Goal: Task Accomplishment & Management: Complete application form

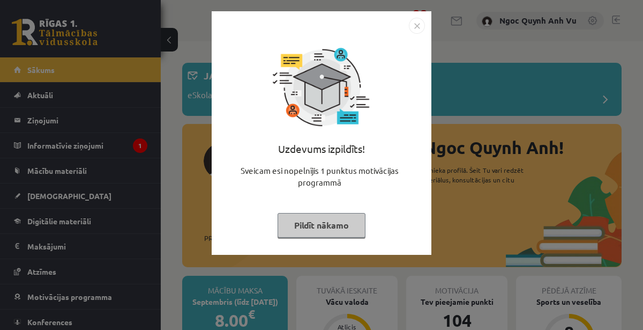
click at [336, 223] on button "Pildīt nākamo" at bounding box center [322, 225] width 88 height 25
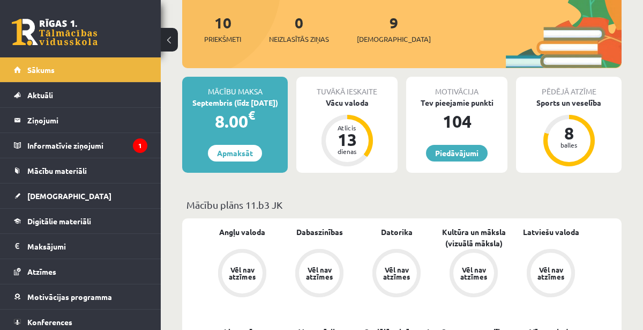
scroll to position [198, 0]
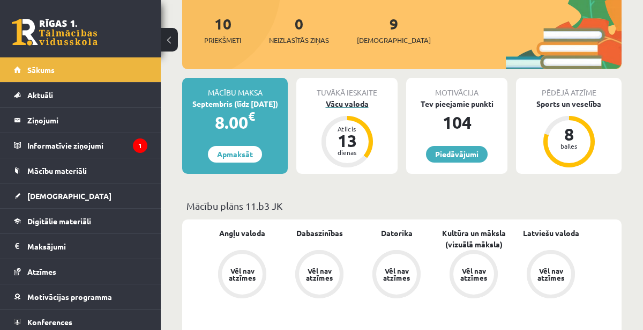
click at [324, 132] on div "Atlicis 13 dienas" at bounding box center [347, 141] width 51 height 51
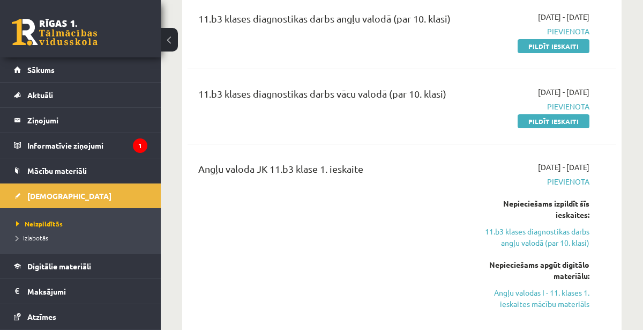
scroll to position [142, 0]
click at [556, 44] on link "Pildīt ieskaiti" at bounding box center [554, 46] width 72 height 14
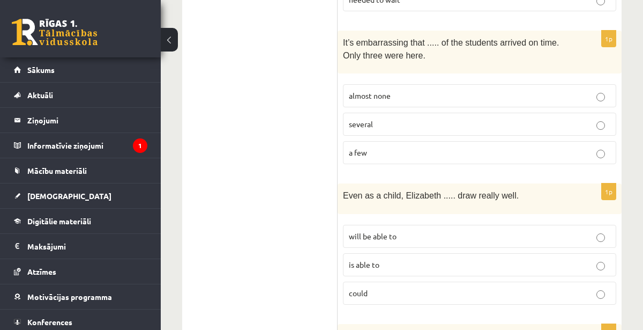
scroll to position [589, 0]
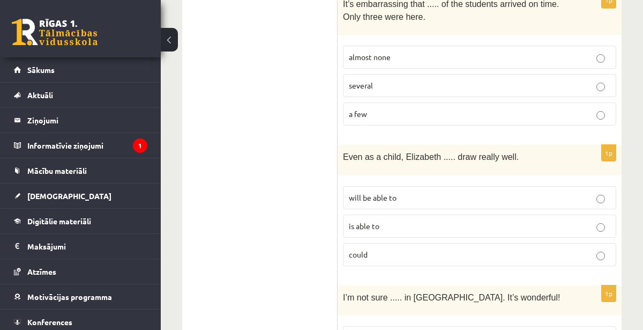
click at [570, 243] on label "could" at bounding box center [479, 254] width 273 height 23
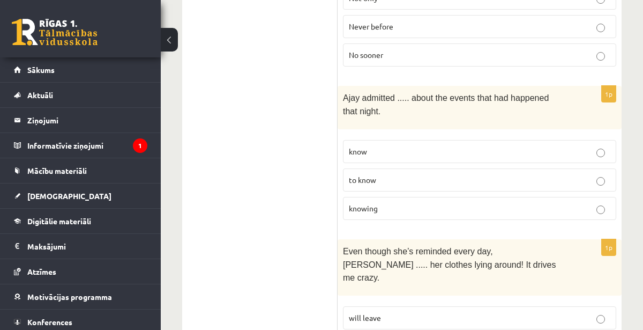
scroll to position [1762, 0]
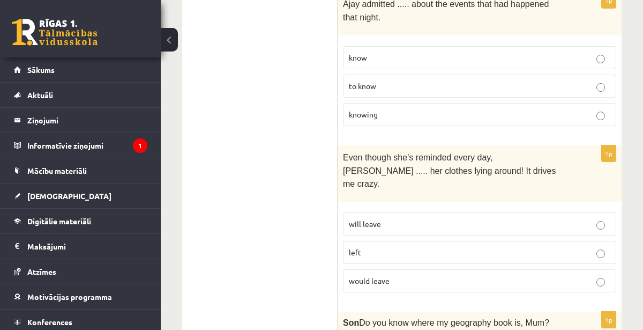
click at [566, 275] on p "would leave" at bounding box center [480, 280] width 262 height 11
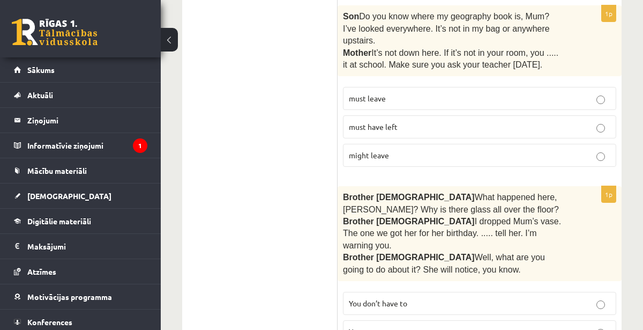
scroll to position [2074, 0]
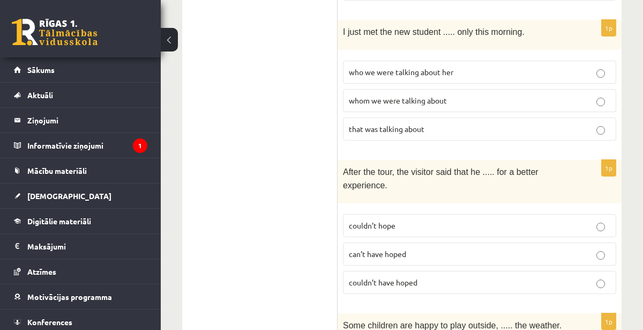
scroll to position [2440, 0]
click at [574, 270] on label "couldn’t have hoped" at bounding box center [479, 281] width 273 height 23
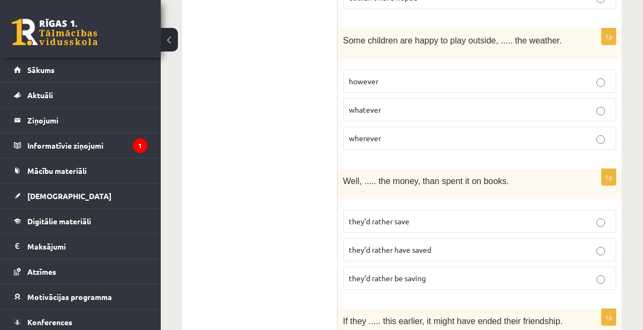
scroll to position [2728, 0]
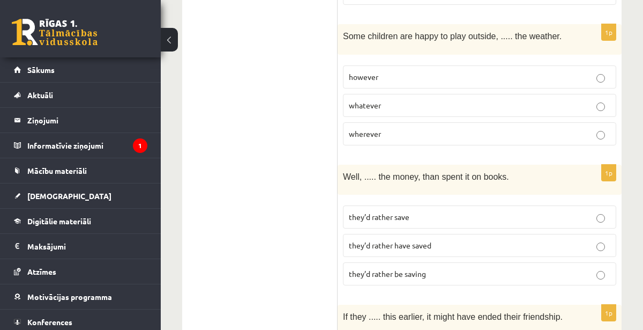
click at [492, 211] on p "they’d rather save" at bounding box center [480, 216] width 262 height 11
click at [460, 268] on p "they’d rather be saving" at bounding box center [480, 273] width 262 height 11
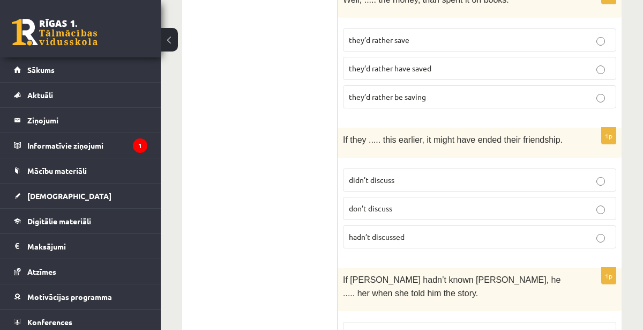
scroll to position [2903, 0]
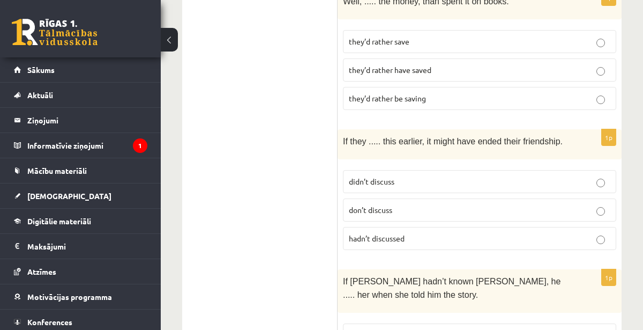
click at [473, 233] on p "hadn’t discussed" at bounding box center [480, 238] width 262 height 11
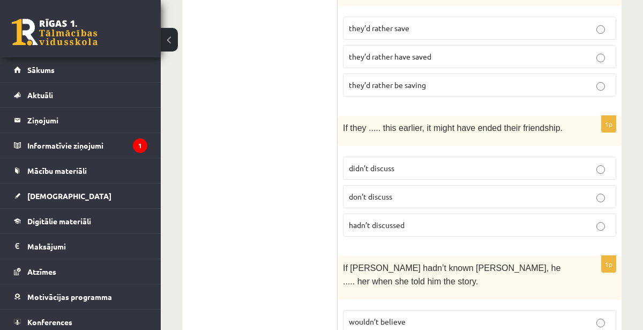
click at [562, 316] on p "wouldn’t believe" at bounding box center [480, 321] width 262 height 11
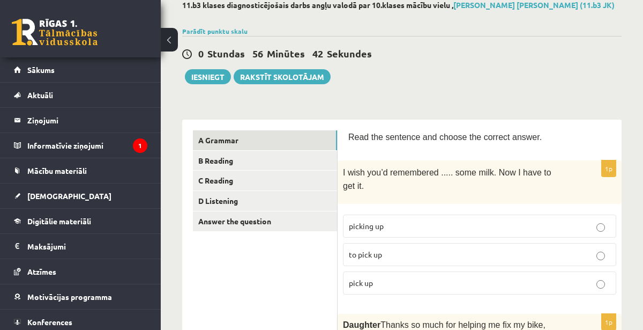
scroll to position [59, 0]
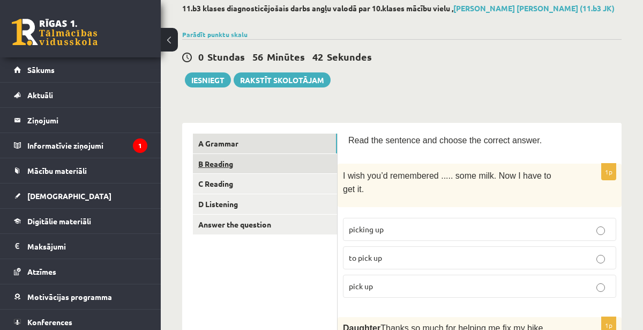
click at [232, 161] on link "B Reading" at bounding box center [265, 164] width 144 height 20
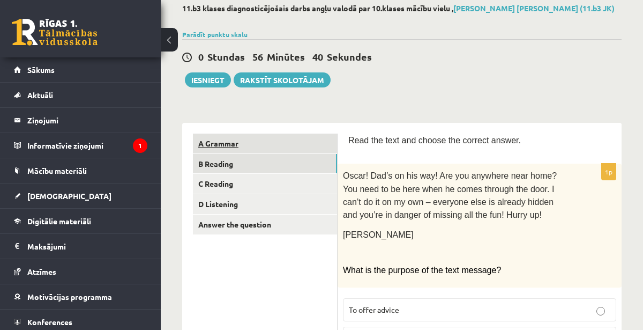
click at [281, 144] on link "A Grammar" at bounding box center [265, 143] width 144 height 20
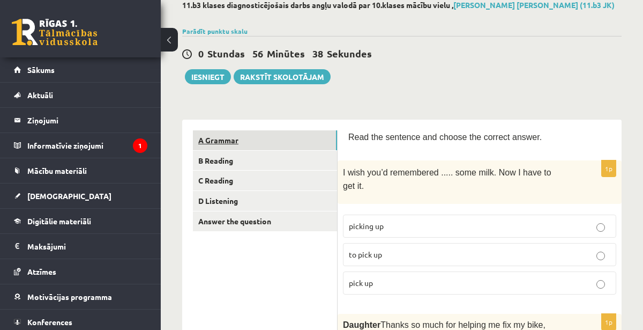
scroll to position [0, 0]
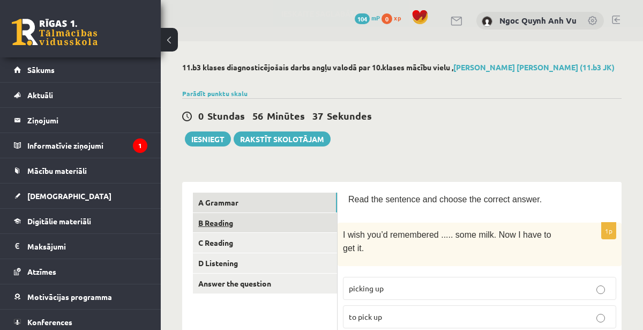
click at [226, 222] on link "B Reading" at bounding box center [265, 223] width 144 height 20
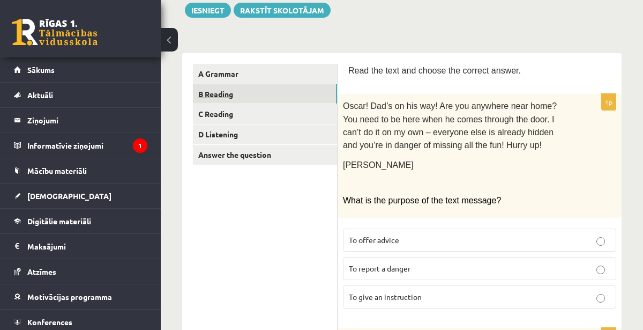
scroll to position [137, 0]
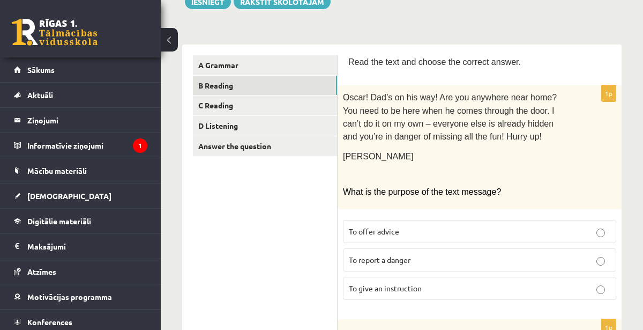
click at [534, 291] on p "To give an instruction" at bounding box center [480, 288] width 262 height 11
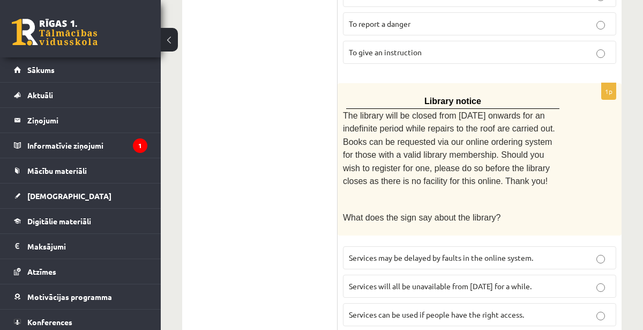
scroll to position [374, 0]
click at [512, 282] on span "Services will all be unavailable from Monday for a while." at bounding box center [440, 285] width 183 height 10
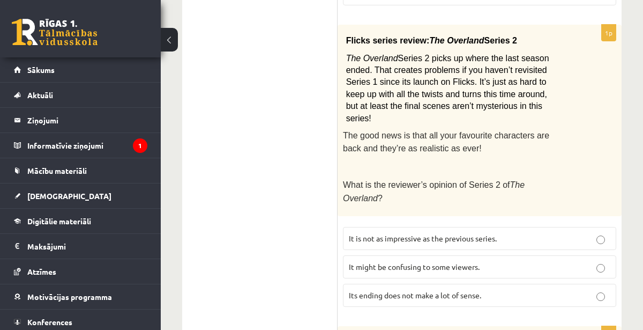
scroll to position [694, 0]
click at [486, 261] on p "It might be confusing to some viewers." at bounding box center [480, 266] width 262 height 11
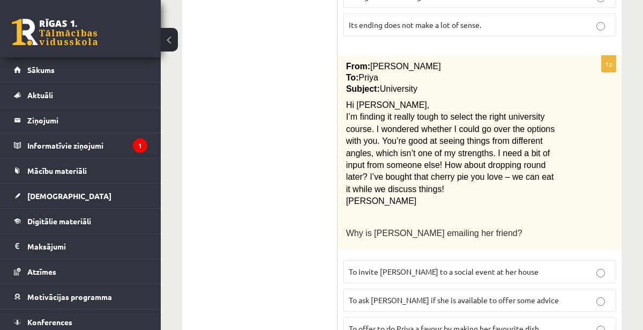
scroll to position [964, 0]
click at [580, 294] on p "To ask Priya if she is available to offer some advice" at bounding box center [480, 299] width 262 height 11
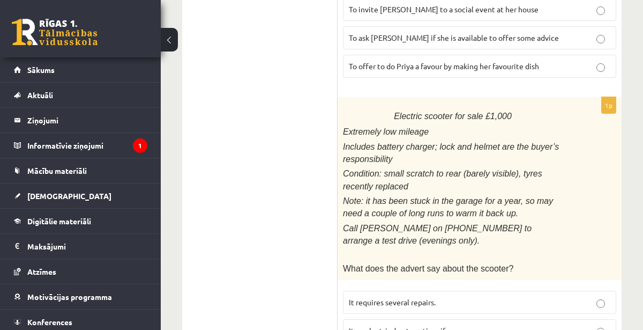
scroll to position [1229, 0]
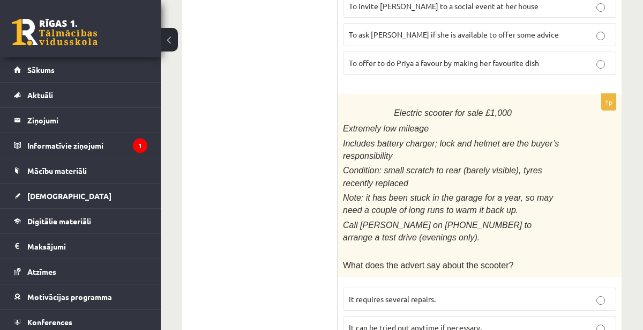
click at [575, 322] on p "It can be tried out anytime if necessary." at bounding box center [480, 327] width 262 height 11
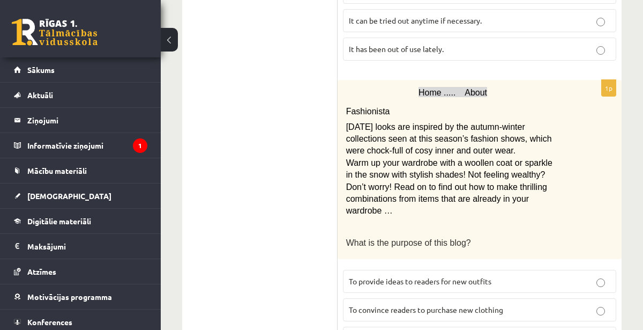
scroll to position [1536, 0]
click at [567, 275] on p "To provide ideas to readers for new outfits" at bounding box center [480, 280] width 262 height 11
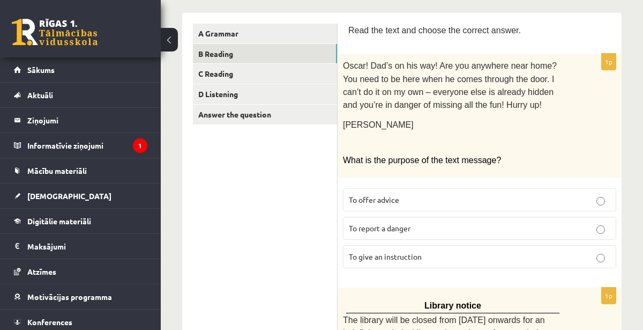
scroll to position [0, 0]
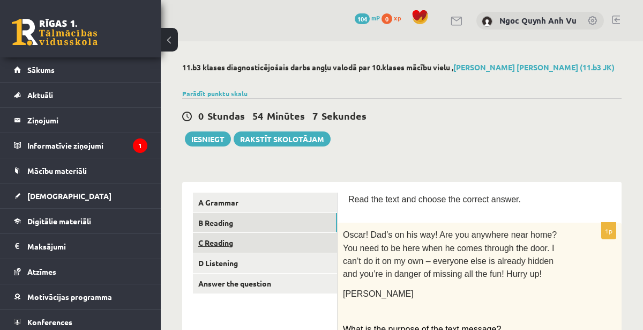
click at [243, 244] on link "C Reading" at bounding box center [265, 243] width 144 height 20
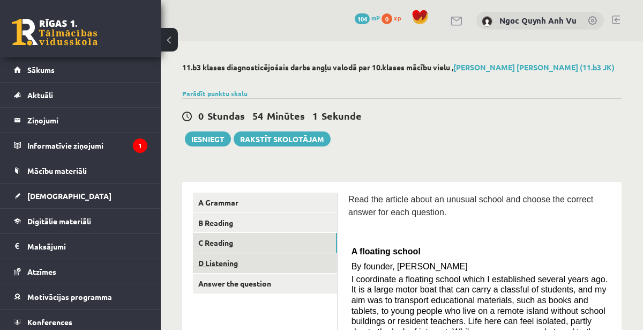
click at [225, 261] on link "D Listening" at bounding box center [265, 263] width 144 height 20
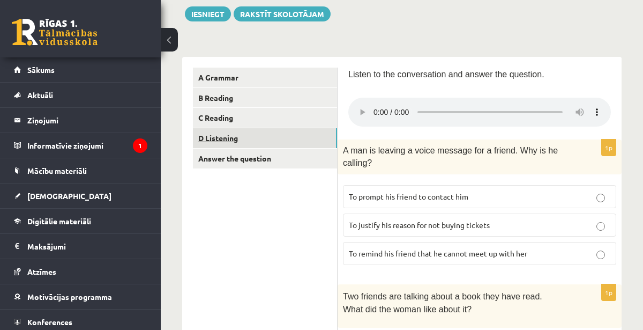
scroll to position [135, 0]
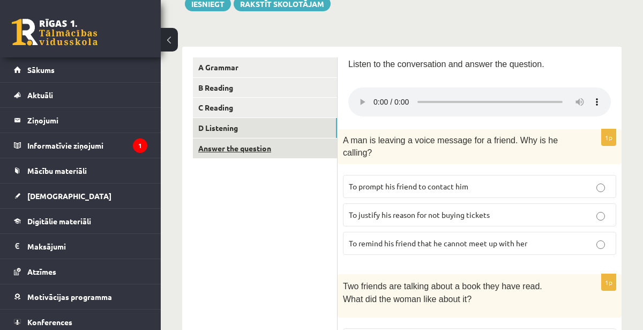
click at [235, 143] on link "Answer the question" at bounding box center [265, 148] width 144 height 20
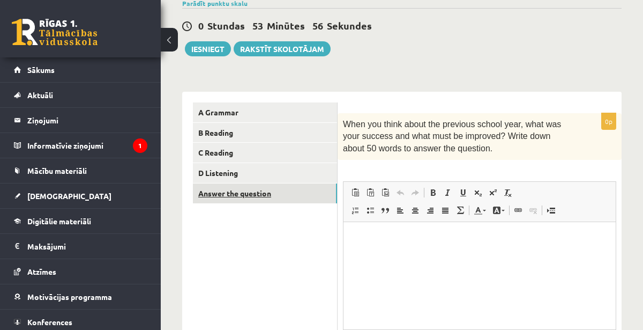
scroll to position [0, 0]
click at [455, 253] on html at bounding box center [480, 237] width 272 height 33
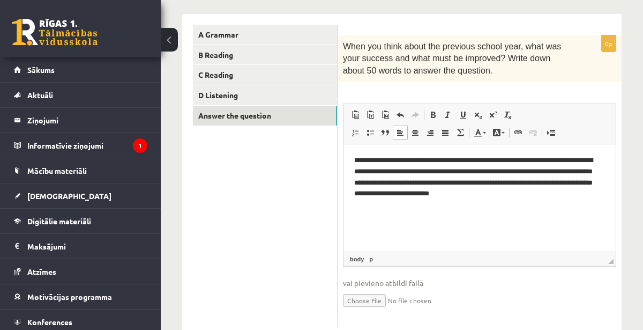
scroll to position [167, 0]
click at [546, 172] on p "**********" at bounding box center [479, 177] width 251 height 44
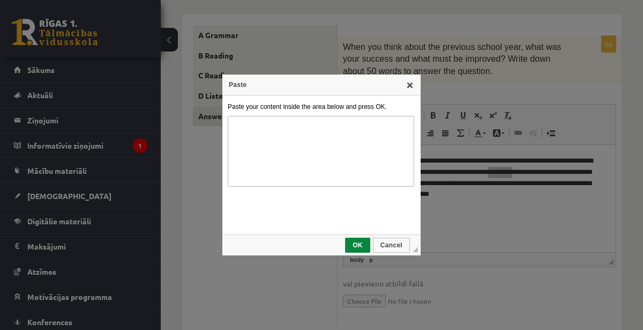
click at [409, 85] on link "X" at bounding box center [410, 84] width 9 height 9
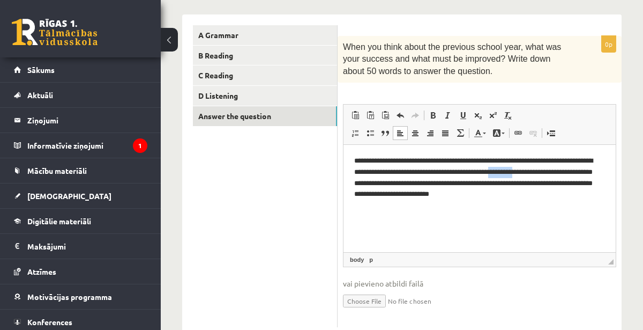
click at [359, 159] on p "**********" at bounding box center [479, 177] width 251 height 44
click at [543, 191] on p "**********" at bounding box center [479, 177] width 251 height 44
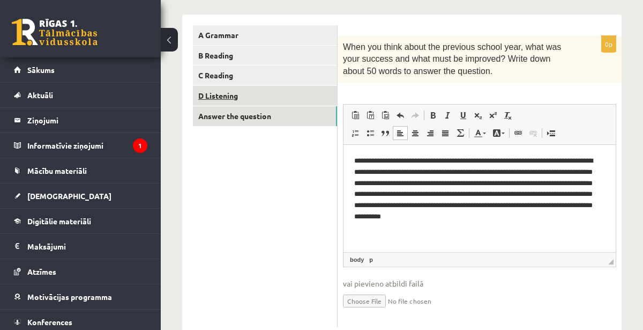
click at [234, 92] on link "D Listening" at bounding box center [265, 96] width 144 height 20
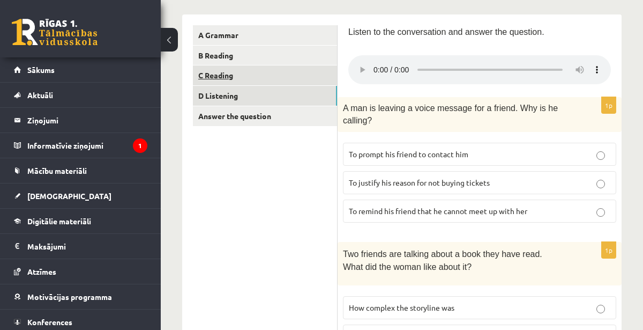
click at [220, 72] on link "C Reading" at bounding box center [265, 75] width 144 height 20
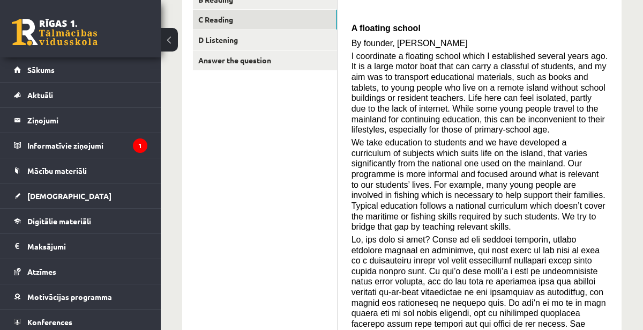
scroll to position [224, 0]
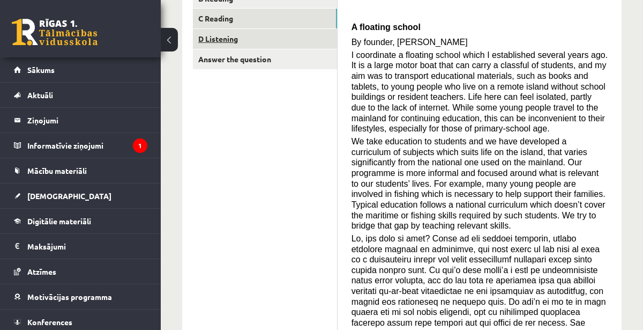
click at [283, 38] on link "D Listening" at bounding box center [265, 39] width 144 height 20
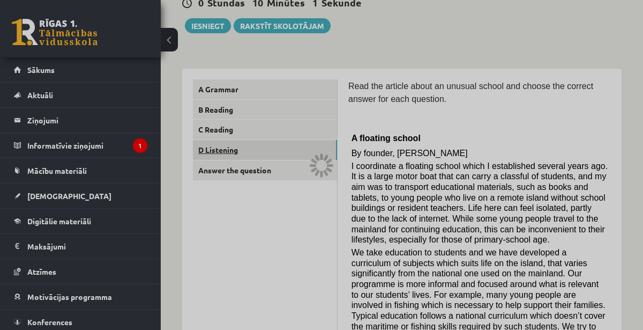
scroll to position [112, 0]
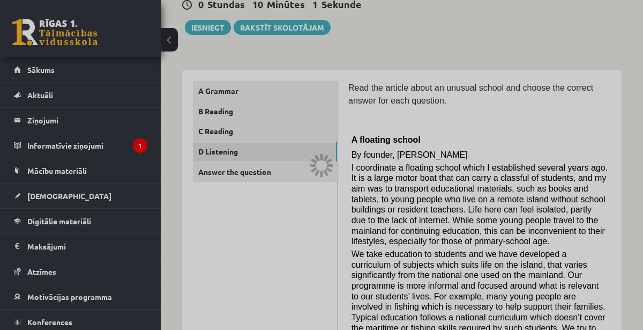
click at [555, 206] on div at bounding box center [321, 165] width 643 height 330
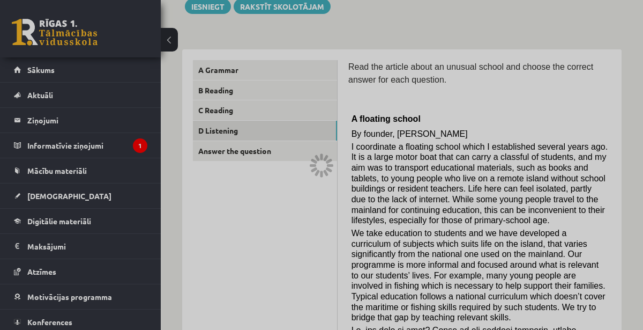
scroll to position [133, 0]
click at [274, 124] on div at bounding box center [321, 165] width 643 height 330
click at [289, 110] on div at bounding box center [321, 165] width 643 height 330
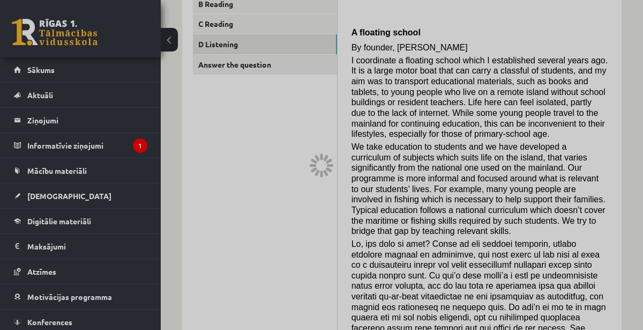
scroll to position [0, 0]
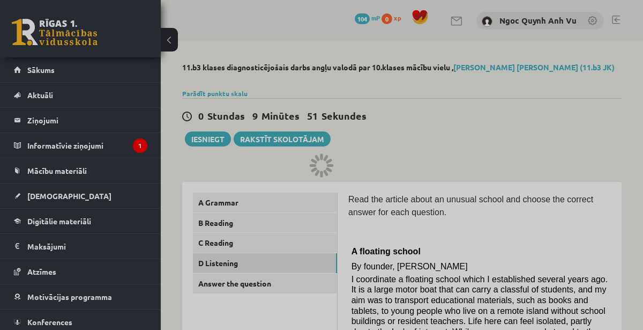
click at [547, 231] on div at bounding box center [321, 165] width 643 height 330
click at [548, 229] on div at bounding box center [321, 165] width 643 height 330
click at [550, 226] on div at bounding box center [321, 165] width 643 height 330
click at [547, 228] on div at bounding box center [321, 165] width 643 height 330
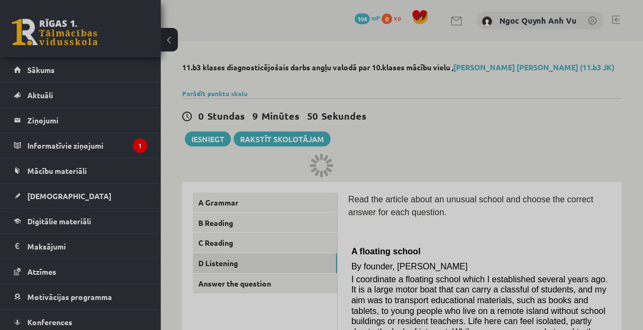
click at [547, 229] on div at bounding box center [321, 165] width 643 height 330
click at [547, 233] on div at bounding box center [321, 165] width 643 height 330
click at [546, 237] on div at bounding box center [321, 165] width 643 height 330
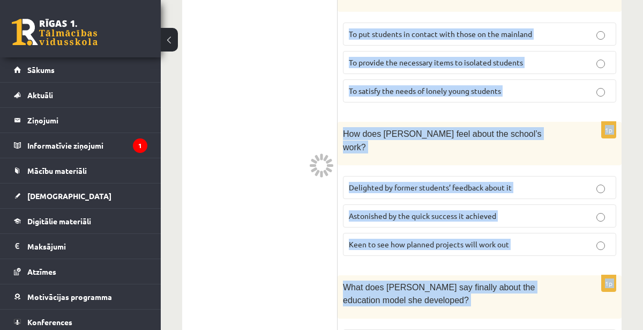
scroll to position [1393, 0]
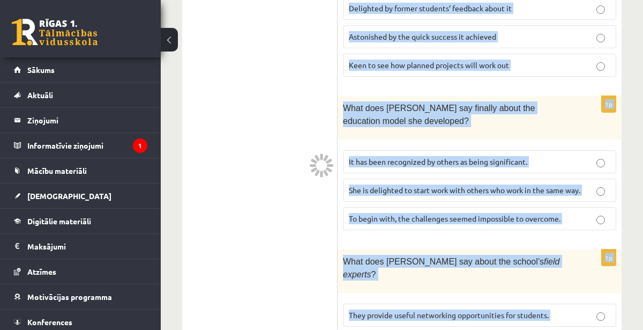
drag, startPoint x: 352, startPoint y: 106, endPoint x: 586, endPoint y: 313, distance: 312.2
copy form "A floating school By founder, Anna Domingo I coordinate a floating school which…"
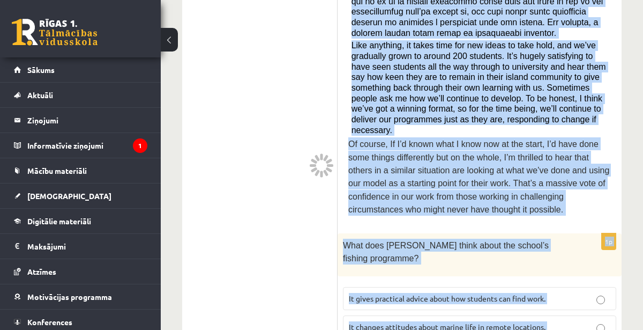
click at [567, 139] on span "Of course, If I’d known what I know now at the start, I’d have done some things…" at bounding box center [478, 176] width 261 height 75
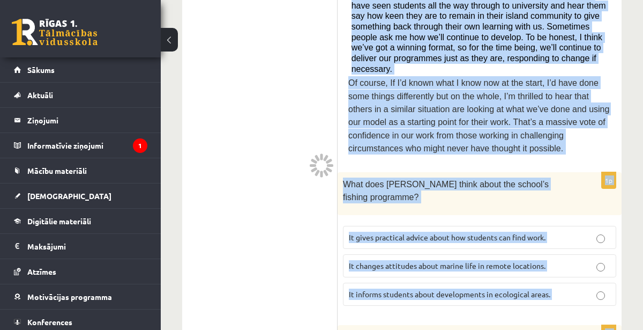
scroll to position [745, 0]
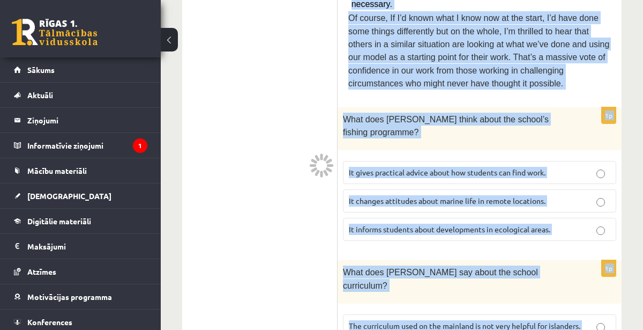
click at [626, 172] on div "11.b3 klases diagnosticējošais darbs angļu valodā par 10.klases mācību vielu , …" at bounding box center [402, 184] width 482 height 1776
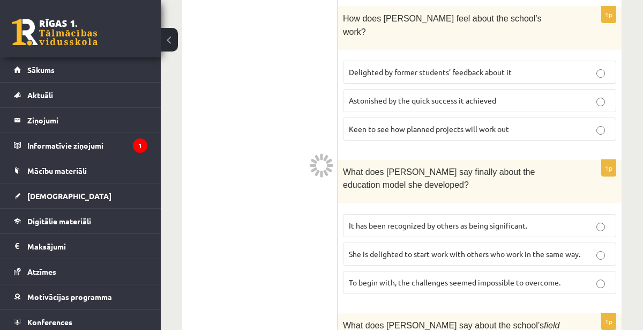
scroll to position [1393, 0]
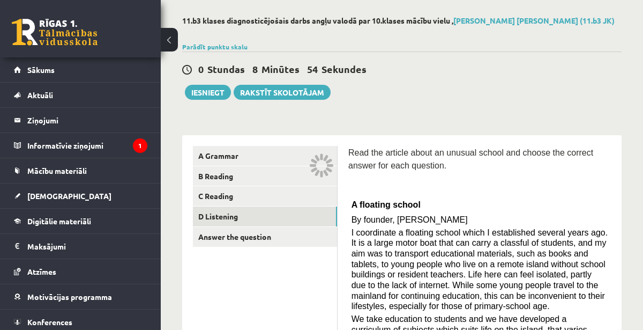
scroll to position [38, 0]
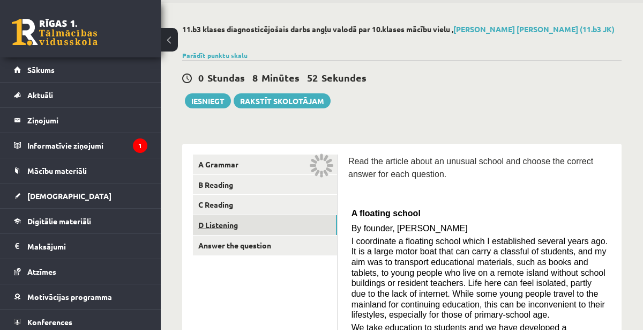
click at [207, 222] on link "D Listening" at bounding box center [265, 225] width 144 height 20
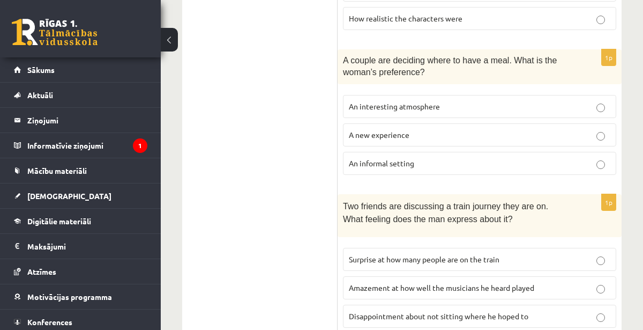
scroll to position [511, 0]
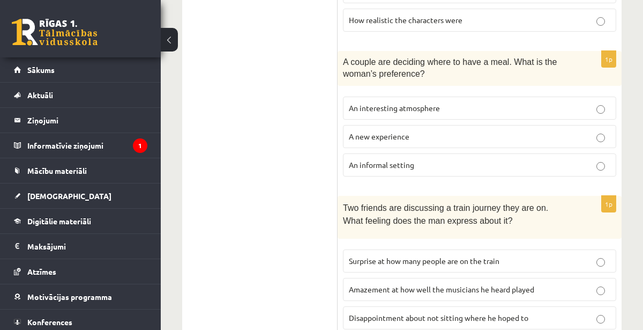
click at [499, 155] on label "An informal setting" at bounding box center [479, 164] width 273 height 23
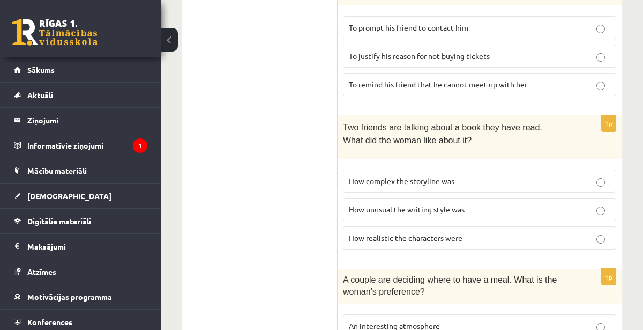
scroll to position [294, 0]
click at [560, 211] on p "How unusual the writing style was" at bounding box center [480, 209] width 262 height 11
click at [556, 237] on p "How realistic the characters were" at bounding box center [480, 237] width 262 height 11
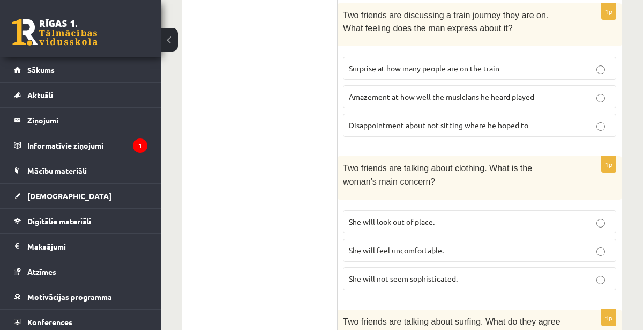
scroll to position [696, 0]
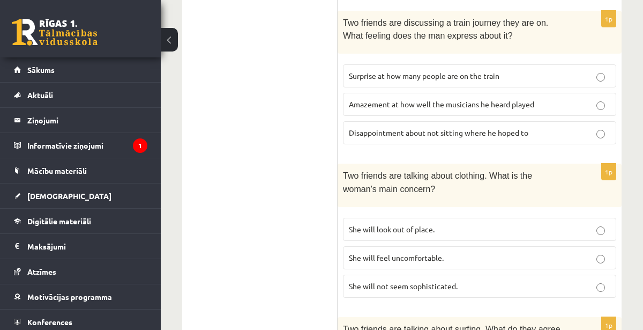
click at [564, 252] on p "She will feel uncomfortable." at bounding box center [480, 257] width 262 height 11
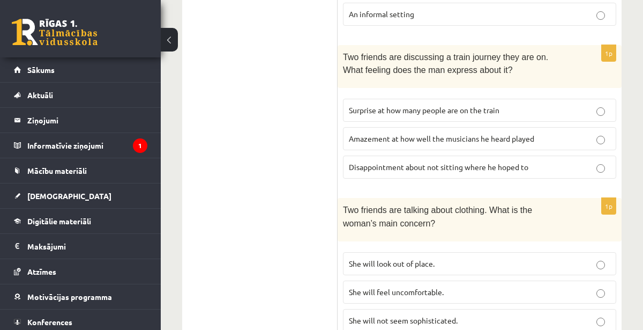
scroll to position [662, 0]
click at [573, 115] on p "Surprise at how many people are on the train" at bounding box center [480, 110] width 262 height 11
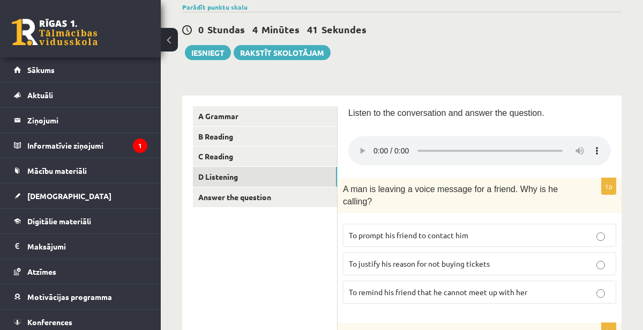
scroll to position [0, 0]
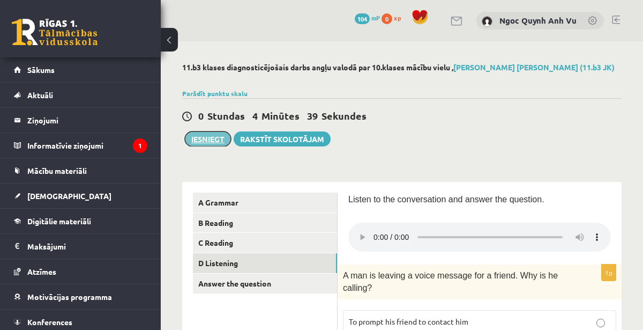
click at [205, 137] on button "Iesniegt" at bounding box center [208, 138] width 46 height 15
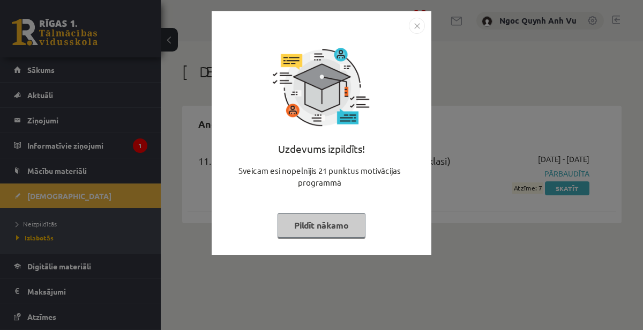
click at [294, 272] on div "Uzdevums izpildīts! Sveicam esi nopelnījis 21 punktus motivācijas programmā Pil…" at bounding box center [321, 165] width 643 height 330
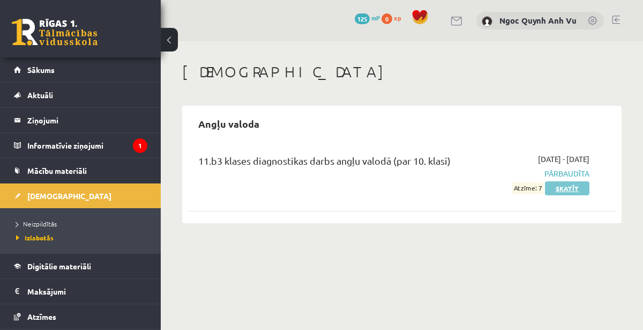
click at [578, 183] on link "Skatīt" at bounding box center [567, 188] width 44 height 14
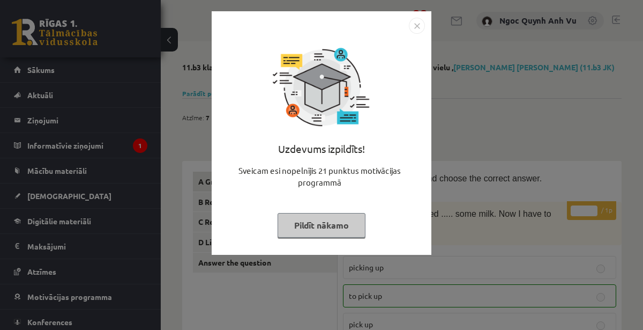
click at [501, 187] on div "Uzdevums izpildīts! Sveicam esi nopelnījis 21 punktus motivācijas programmā Pil…" at bounding box center [321, 165] width 643 height 330
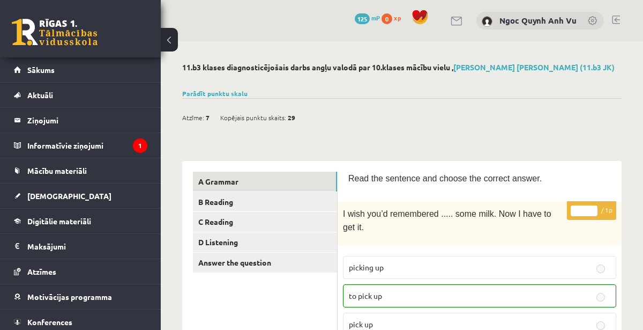
click at [459, 19] on link at bounding box center [457, 21] width 13 height 9
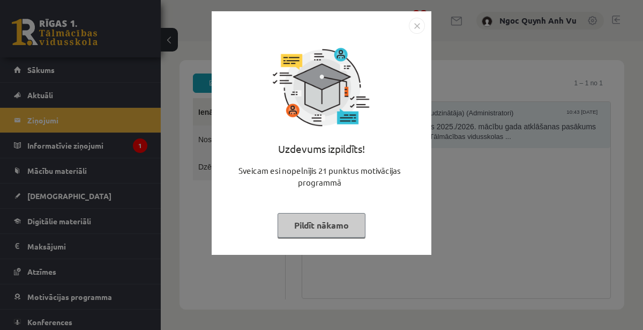
click at [338, 226] on button "Pildīt nākamo" at bounding box center [322, 225] width 88 height 25
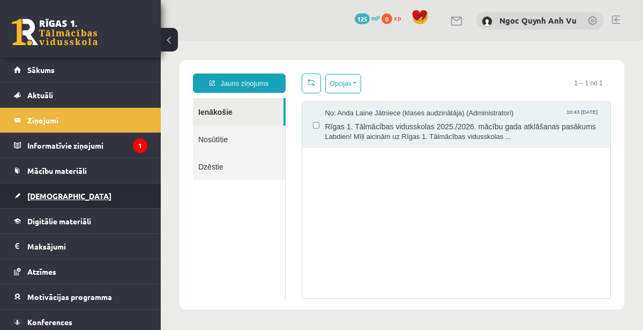
click at [118, 192] on link "[DEMOGRAPHIC_DATA]" at bounding box center [80, 195] width 133 height 25
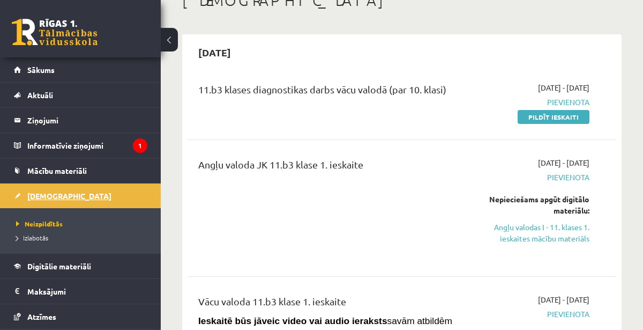
scroll to position [71, 0]
click at [574, 180] on span "Pievienota" at bounding box center [530, 177] width 120 height 11
click at [576, 175] on span "Pievienota" at bounding box center [530, 177] width 120 height 11
click at [575, 180] on span "Pievienota" at bounding box center [530, 177] width 120 height 11
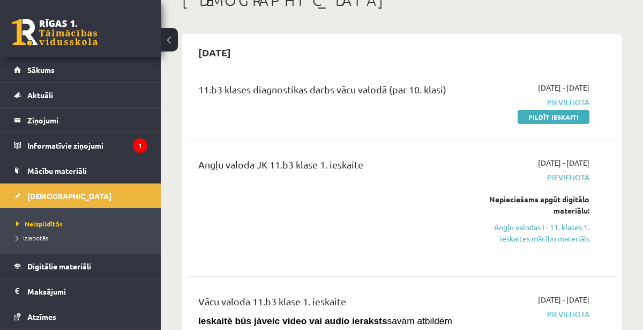
click at [575, 180] on span "Pievienota" at bounding box center [530, 177] width 120 height 11
click at [577, 177] on span "Pievienota" at bounding box center [530, 177] width 120 height 11
click at [574, 181] on span "Pievienota" at bounding box center [530, 177] width 120 height 11
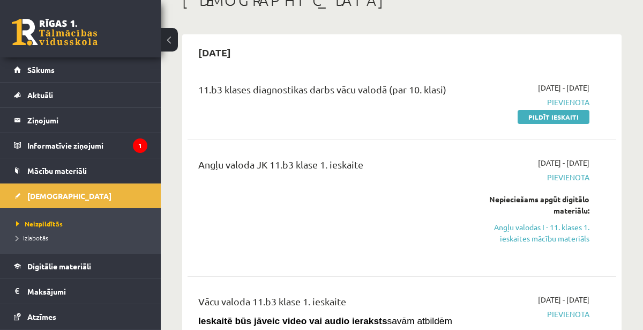
click at [577, 180] on span "Pievienota" at bounding box center [530, 177] width 120 height 11
click at [576, 181] on span "Pievienota" at bounding box center [530, 177] width 120 height 11
click at [577, 177] on span "Pievienota" at bounding box center [530, 177] width 120 height 11
click at [579, 173] on span "Pievienota" at bounding box center [530, 177] width 120 height 11
click at [581, 176] on span "Pievienota" at bounding box center [530, 177] width 120 height 11
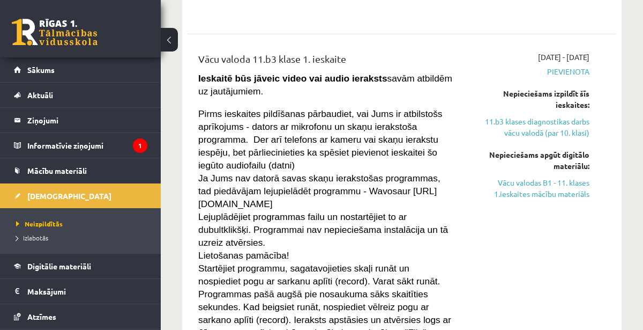
scroll to position [0, 0]
